Goal: Task Accomplishment & Management: Manage account settings

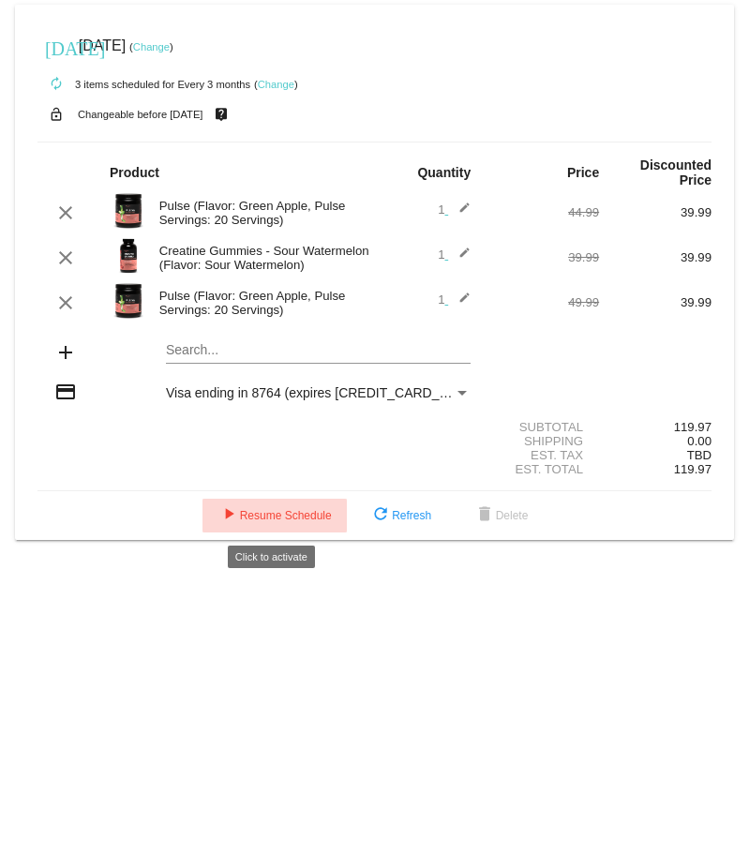
click at [218, 518] on mat-icon "play_arrow" at bounding box center [229, 516] width 23 height 23
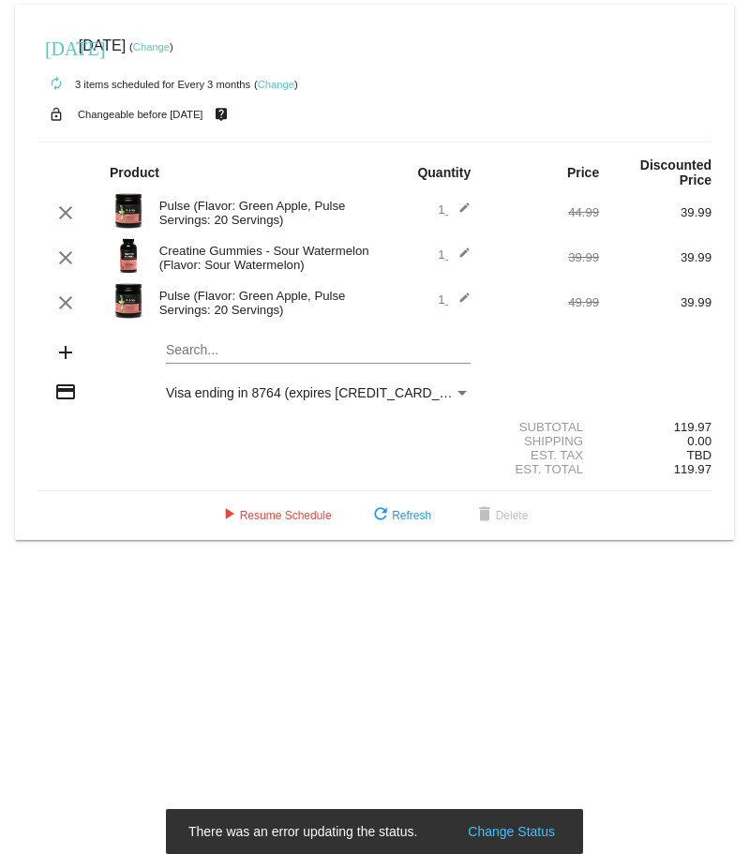
click at [169, 48] on link "Change" at bounding box center [151, 46] width 37 height 11
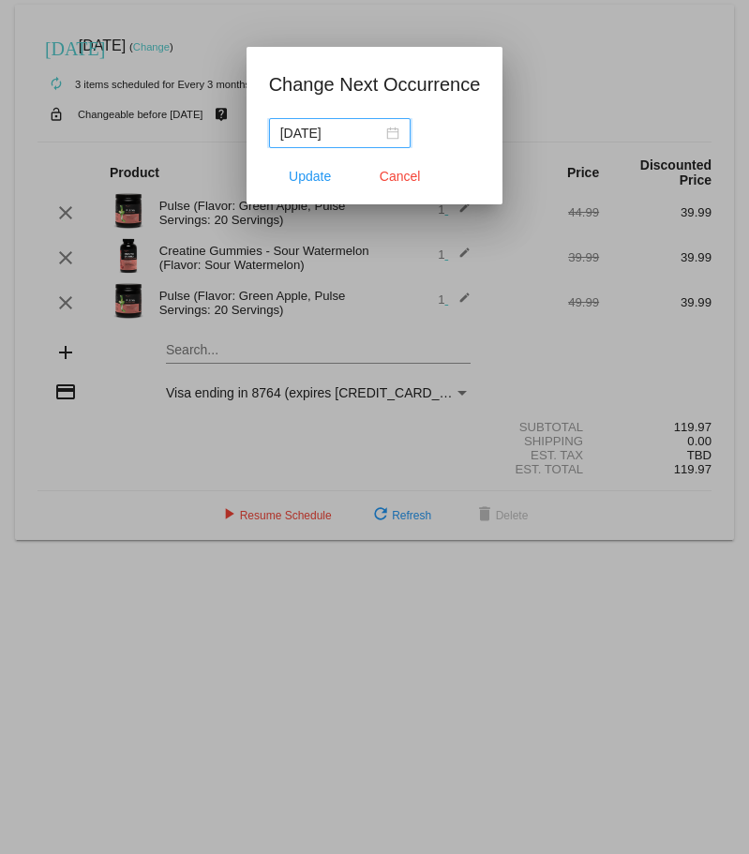
click at [392, 132] on div "[DATE]" at bounding box center [339, 133] width 119 height 21
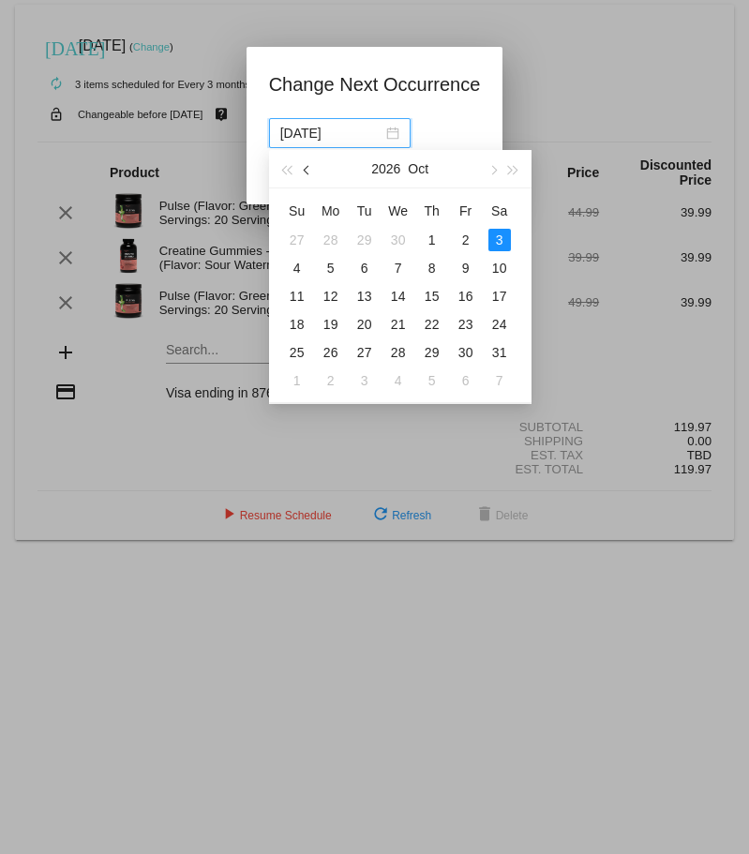
click at [310, 169] on span "button" at bounding box center [307, 170] width 9 height 9
click at [401, 270] on div "9" at bounding box center [398, 268] width 23 height 23
type input "[DATE]"
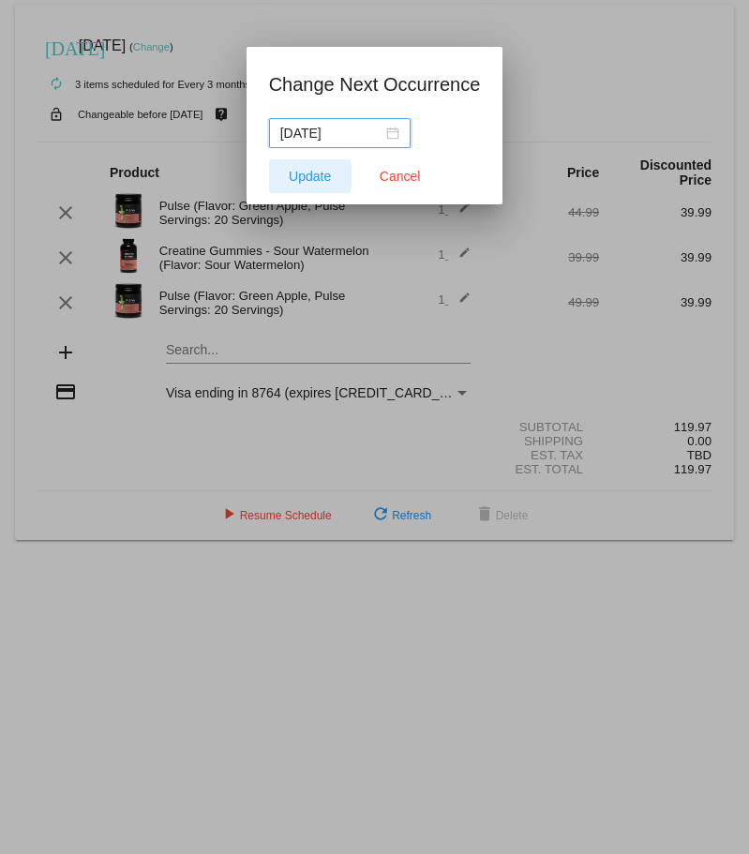
click at [305, 180] on span "Update" at bounding box center [310, 176] width 42 height 15
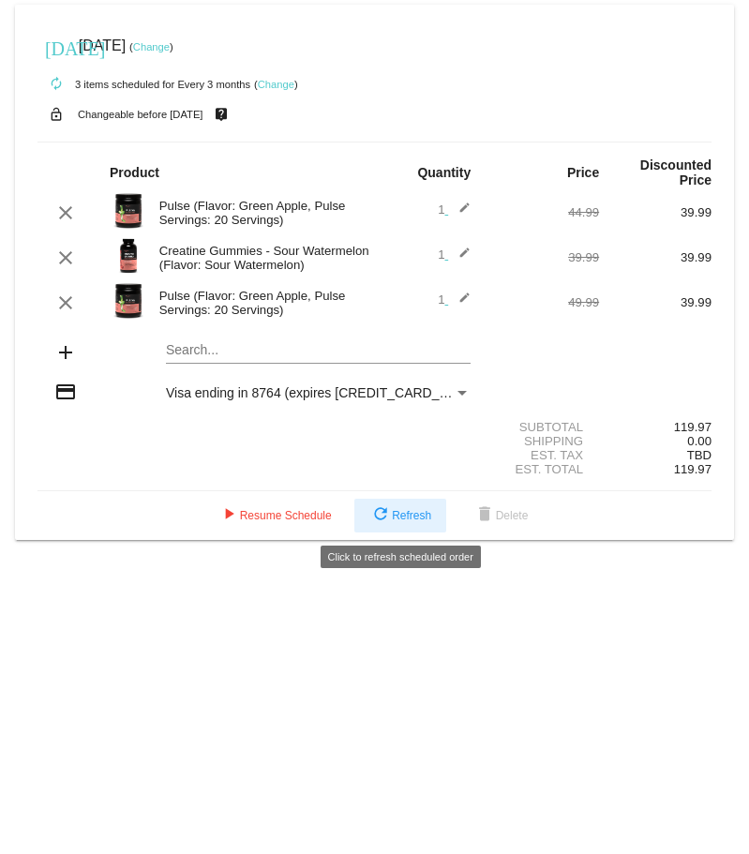
click at [443, 516] on button "refresh Refresh" at bounding box center [401, 516] width 92 height 34
click at [170, 47] on link "Change" at bounding box center [151, 46] width 37 height 11
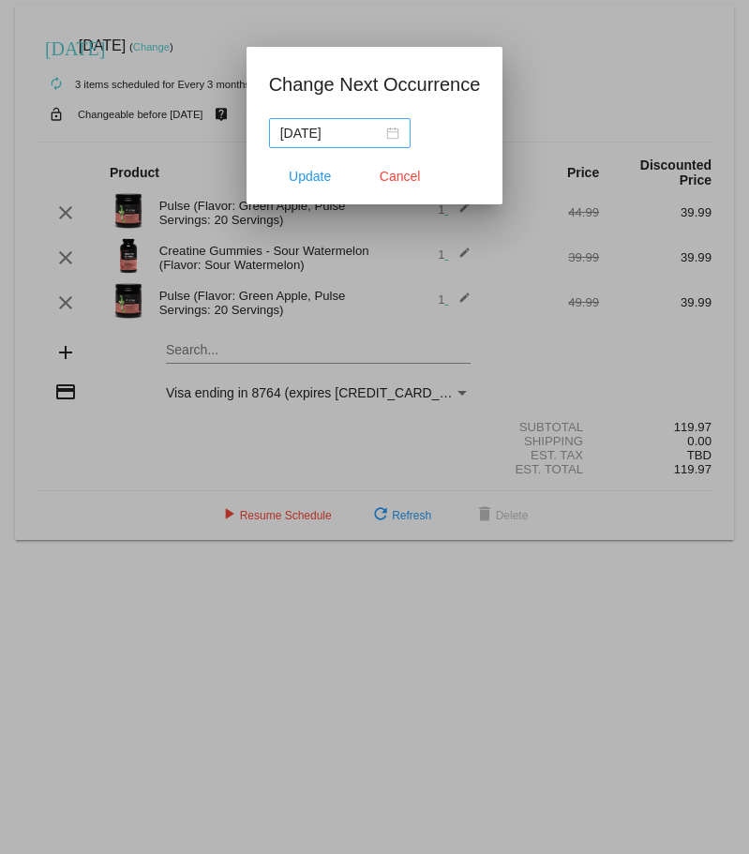
click at [395, 136] on div "[DATE]" at bounding box center [339, 133] width 119 height 21
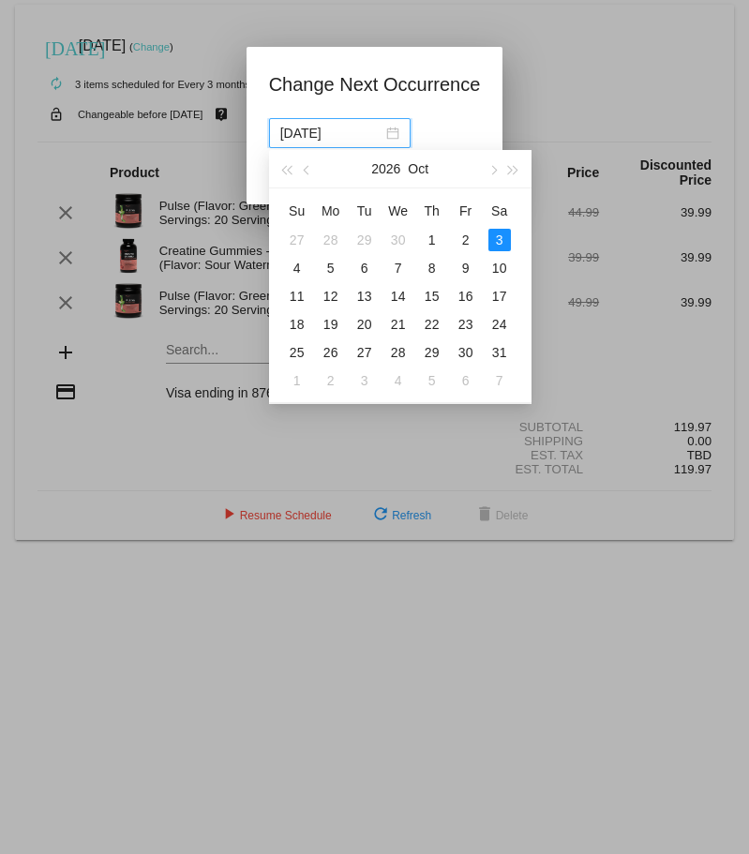
click at [370, 167] on div "[DATE]" at bounding box center [399, 169] width 163 height 38
click at [377, 169] on button "2026" at bounding box center [385, 169] width 29 height 38
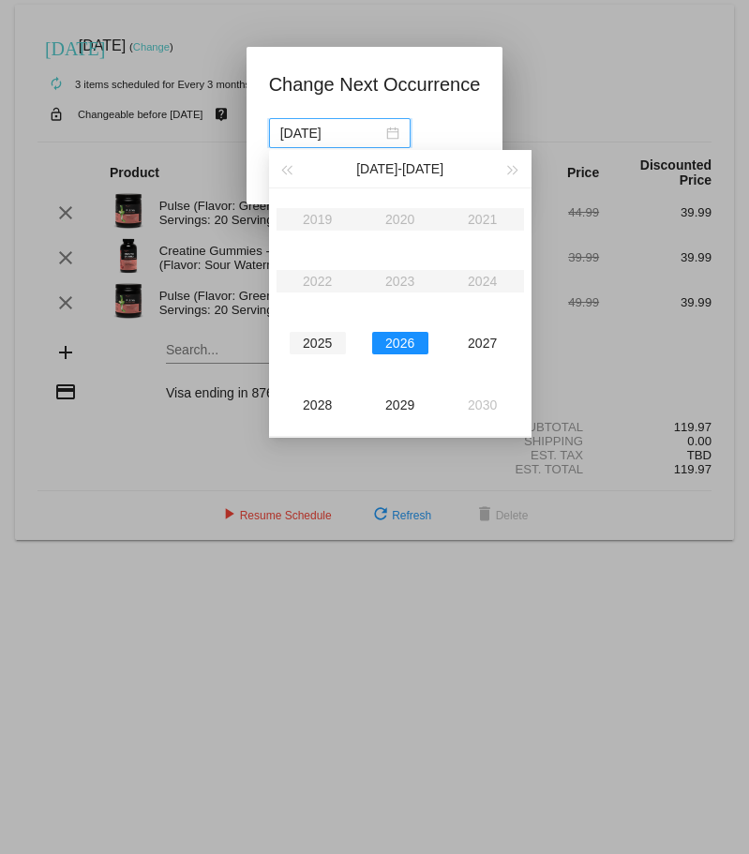
click at [316, 348] on div "2025" at bounding box center [318, 343] width 56 height 23
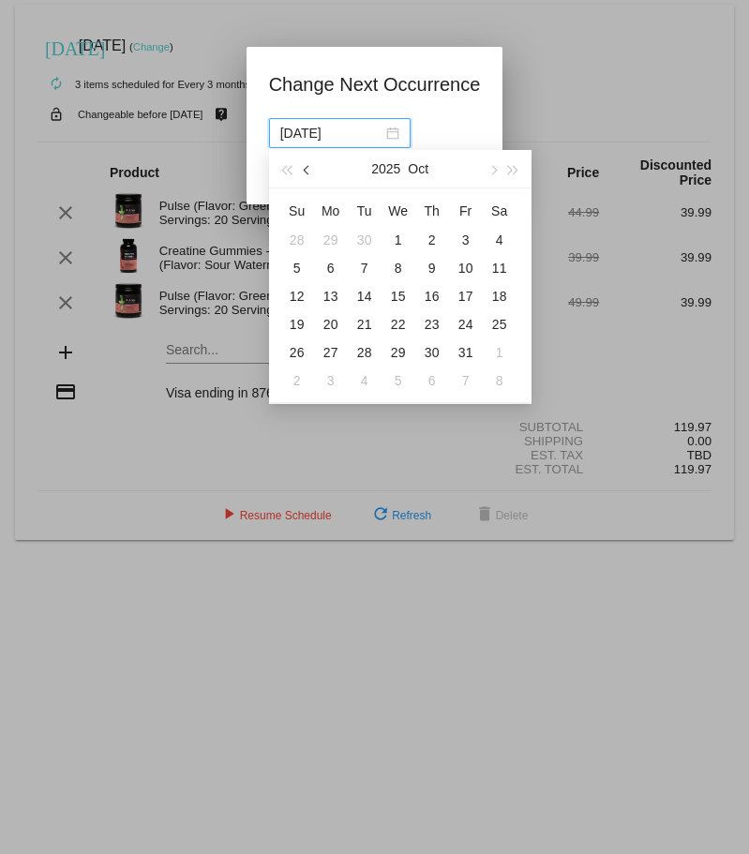
click at [306, 174] on button "button" at bounding box center [307, 169] width 21 height 38
click at [363, 266] on div "9" at bounding box center [365, 268] width 23 height 23
type input "[DATE]"
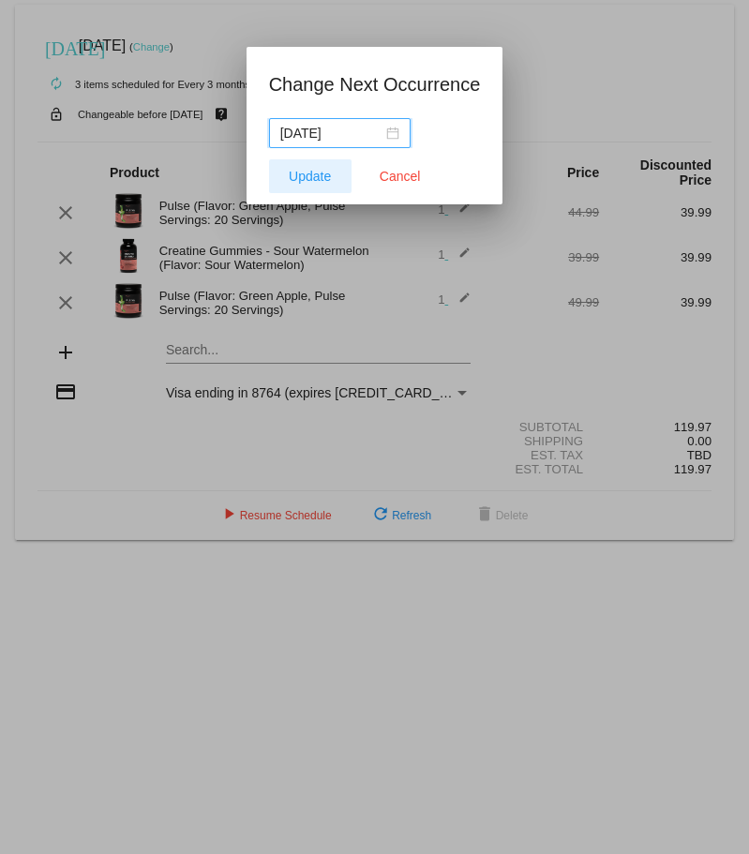
click at [324, 179] on span "Update" at bounding box center [310, 176] width 42 height 15
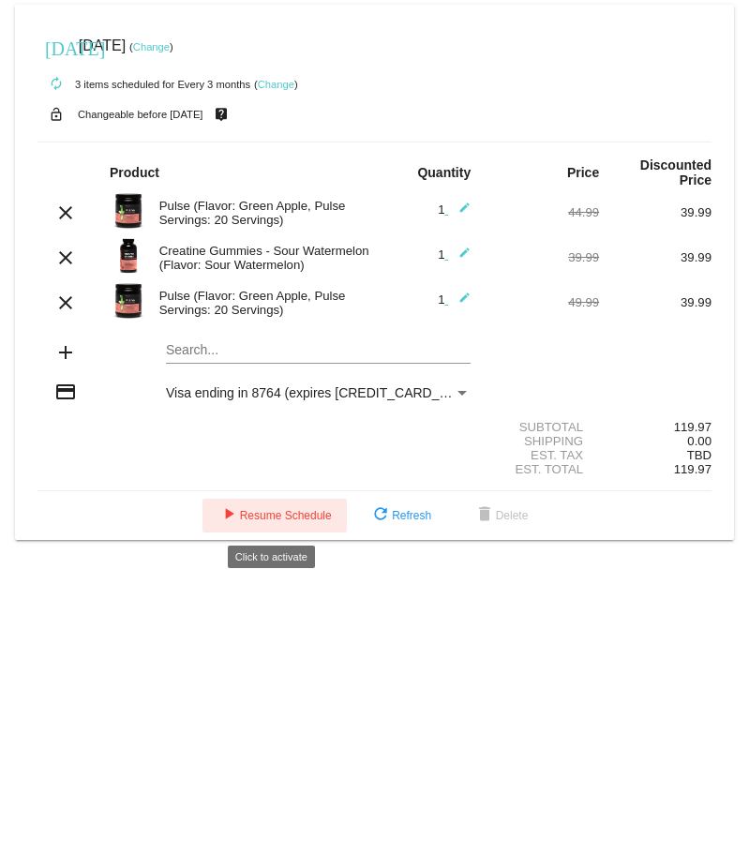
click at [264, 506] on button "play_arrow Resume Schedule" at bounding box center [275, 516] width 144 height 34
